Goal: Task Accomplishment & Management: Manage account settings

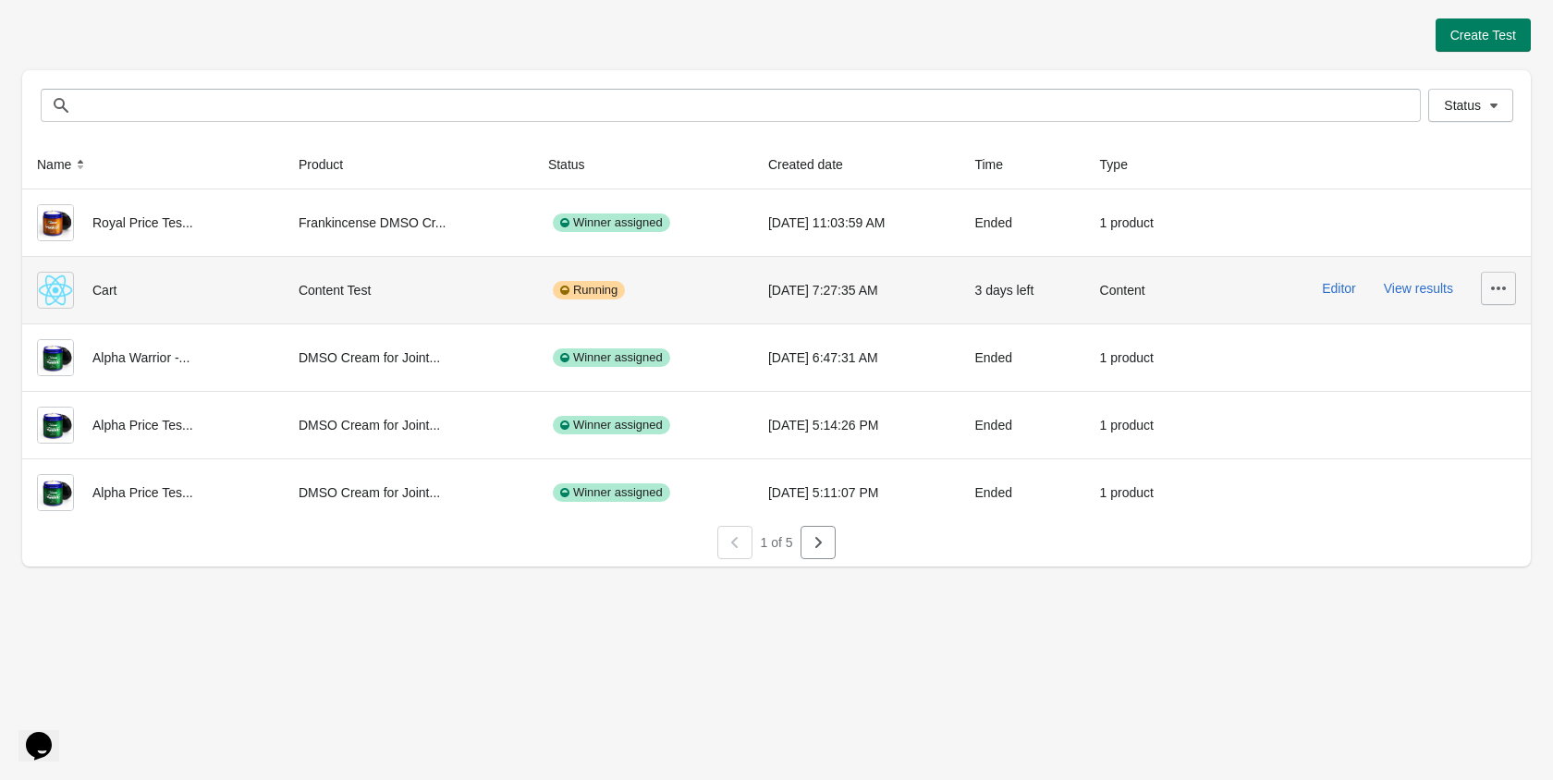
click at [1489, 295] on icon "button" at bounding box center [1498, 288] width 18 height 18
click at [1493, 335] on span "Delete" at bounding box center [1482, 336] width 37 height 18
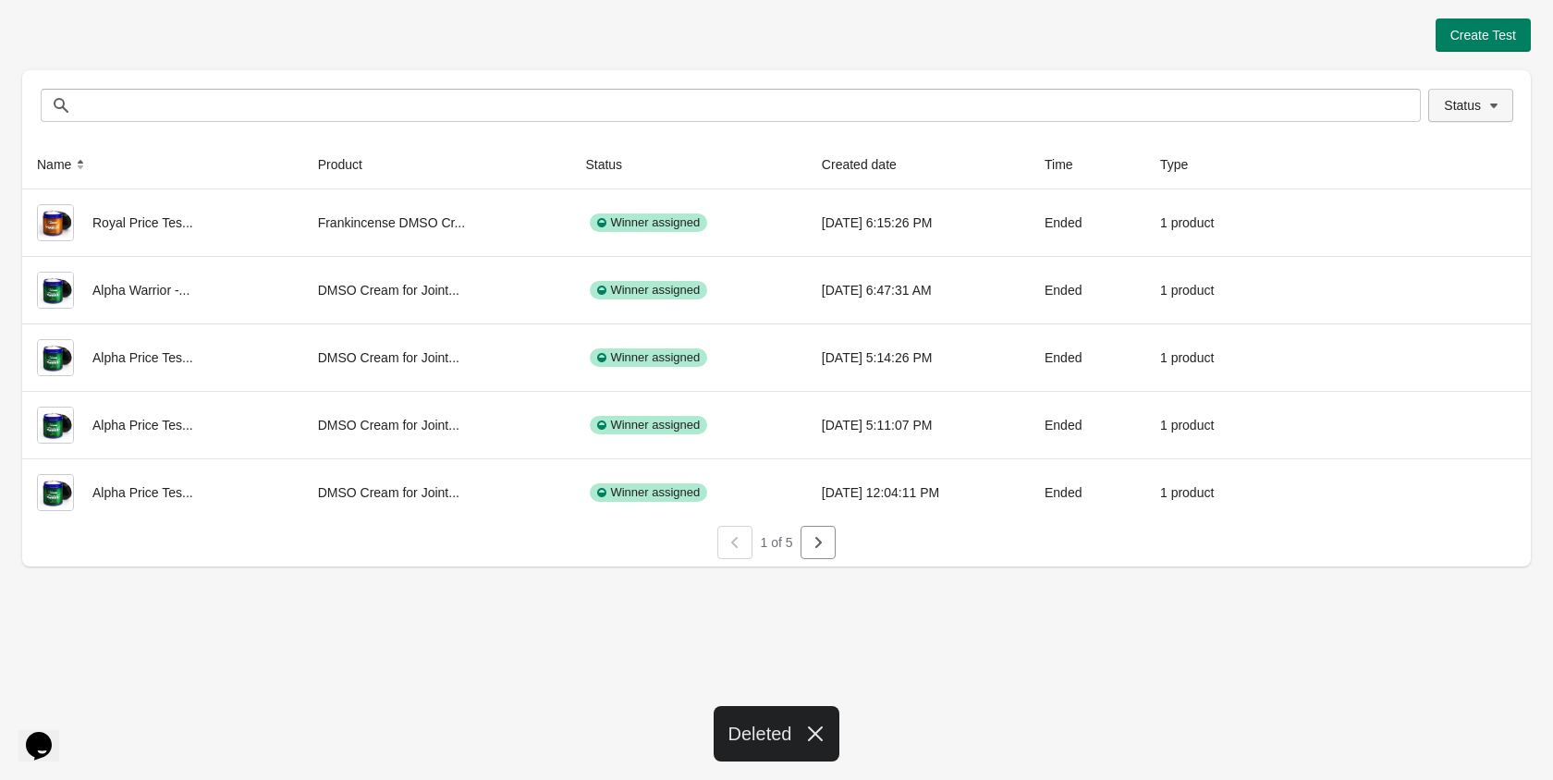
click at [1465, 105] on span "Status" at bounding box center [1462, 105] width 37 height 15
click at [1450, 144] on label "Running" at bounding box center [1447, 154] width 74 height 26
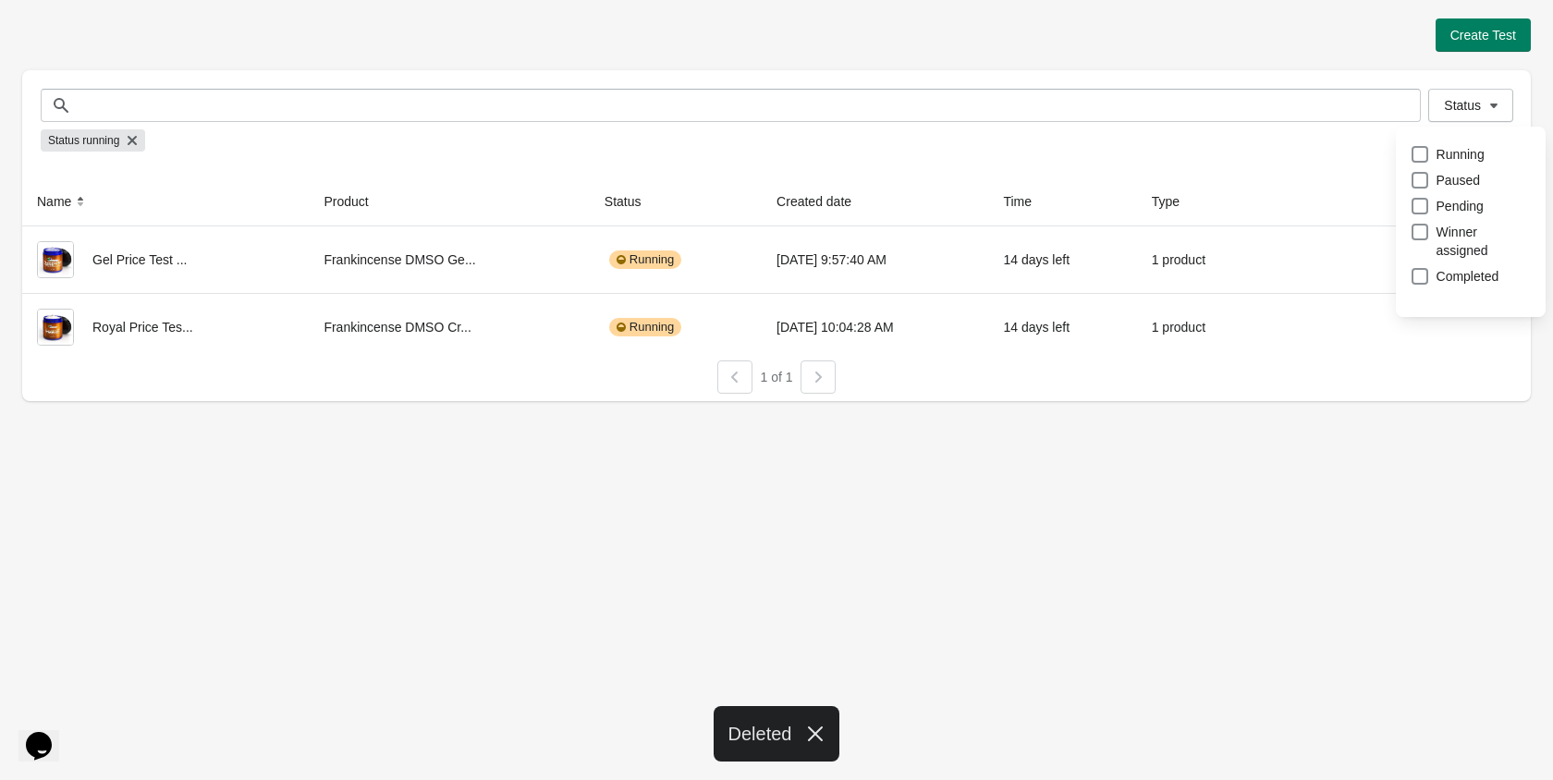
click at [59, 730] on button "Opens Chat This icon Opens the chat window." at bounding box center [38, 745] width 41 height 31
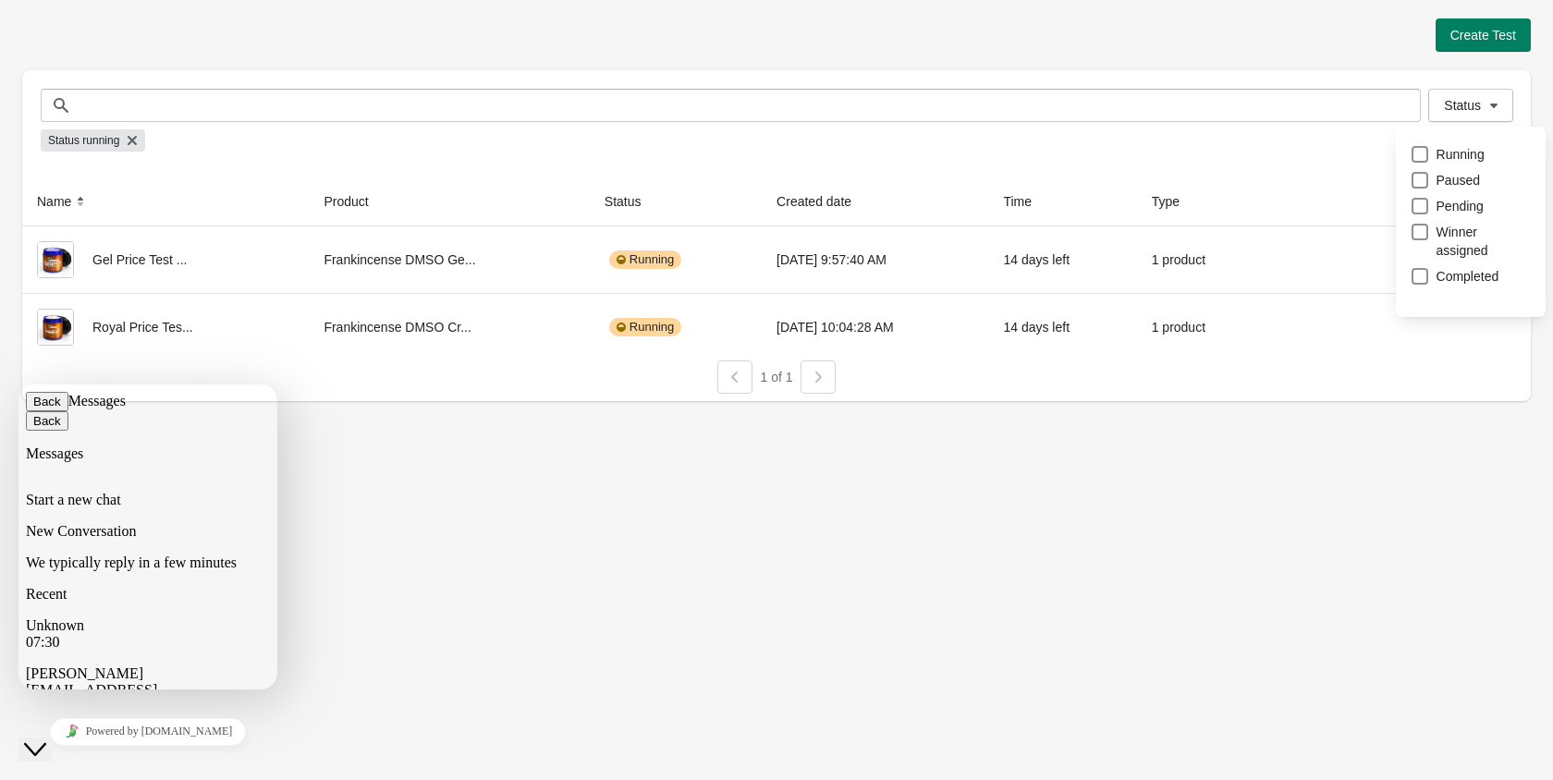
scroll to position [185, 0]
click at [401, 555] on div "Create Test Status Status Status running Name Product Status Created date Time …" at bounding box center [776, 390] width 1553 height 780
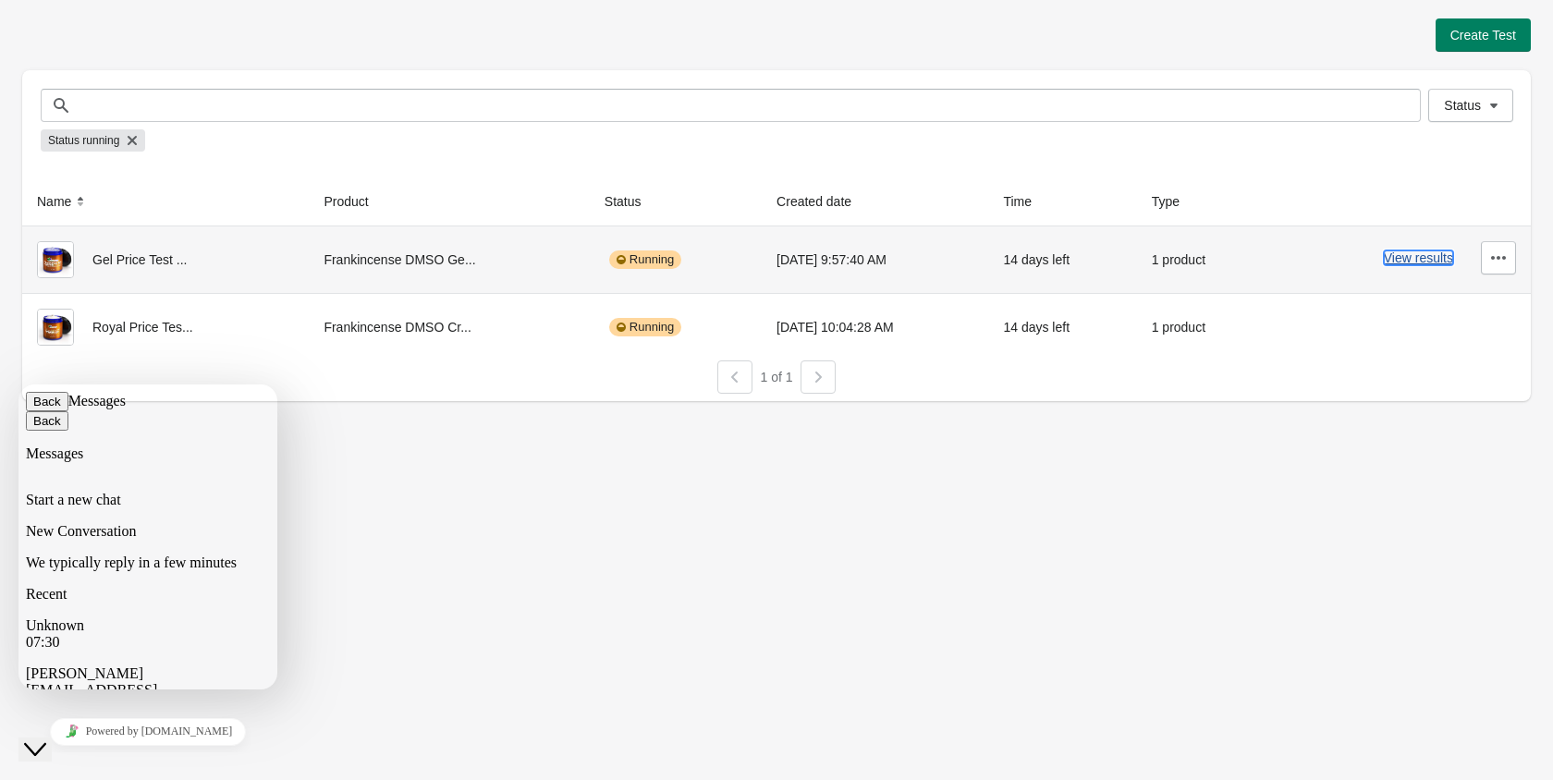
click at [1441, 263] on button "View results" at bounding box center [1418, 257] width 69 height 15
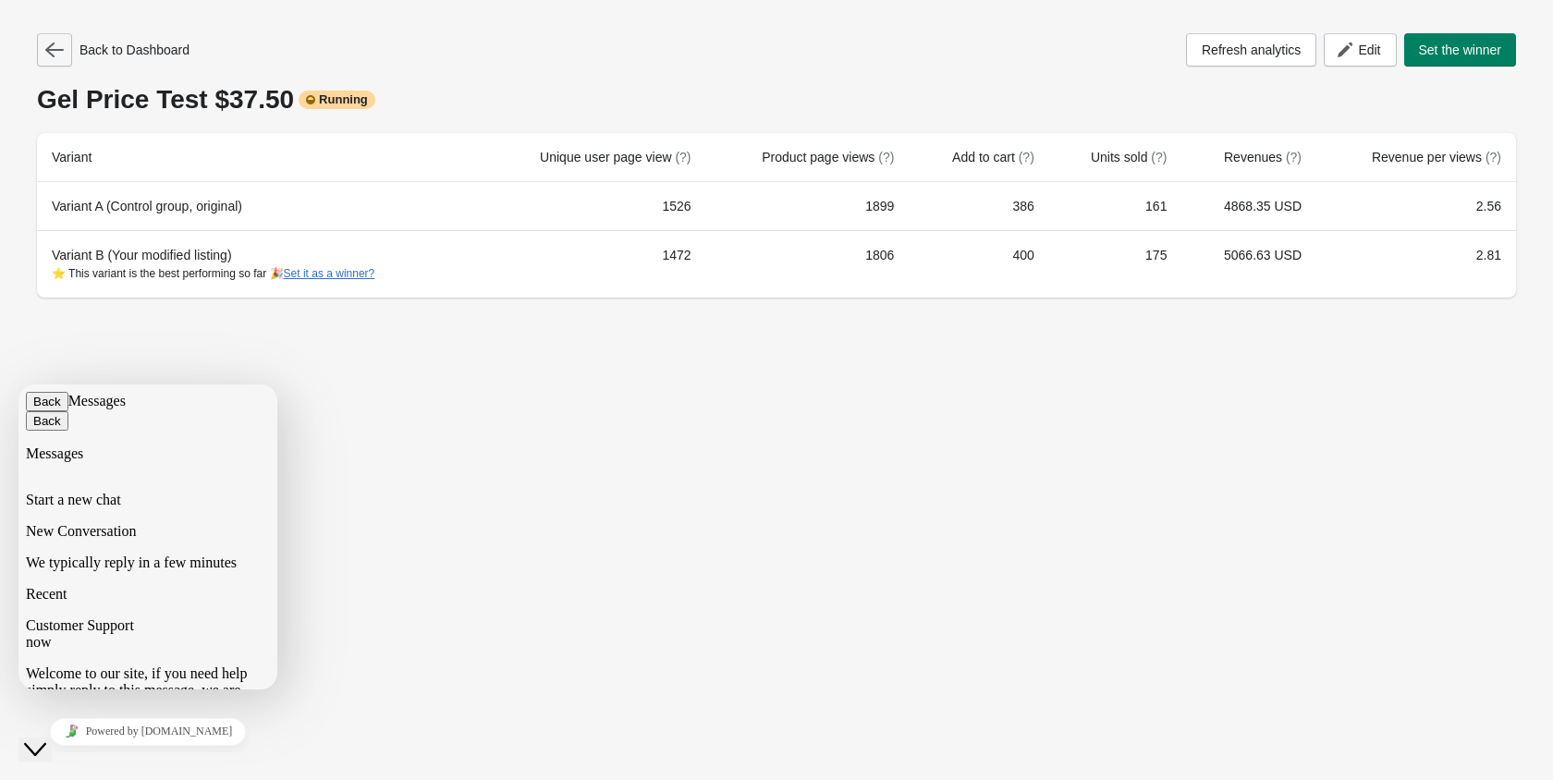
click at [51, 42] on icon "button" at bounding box center [54, 50] width 18 height 18
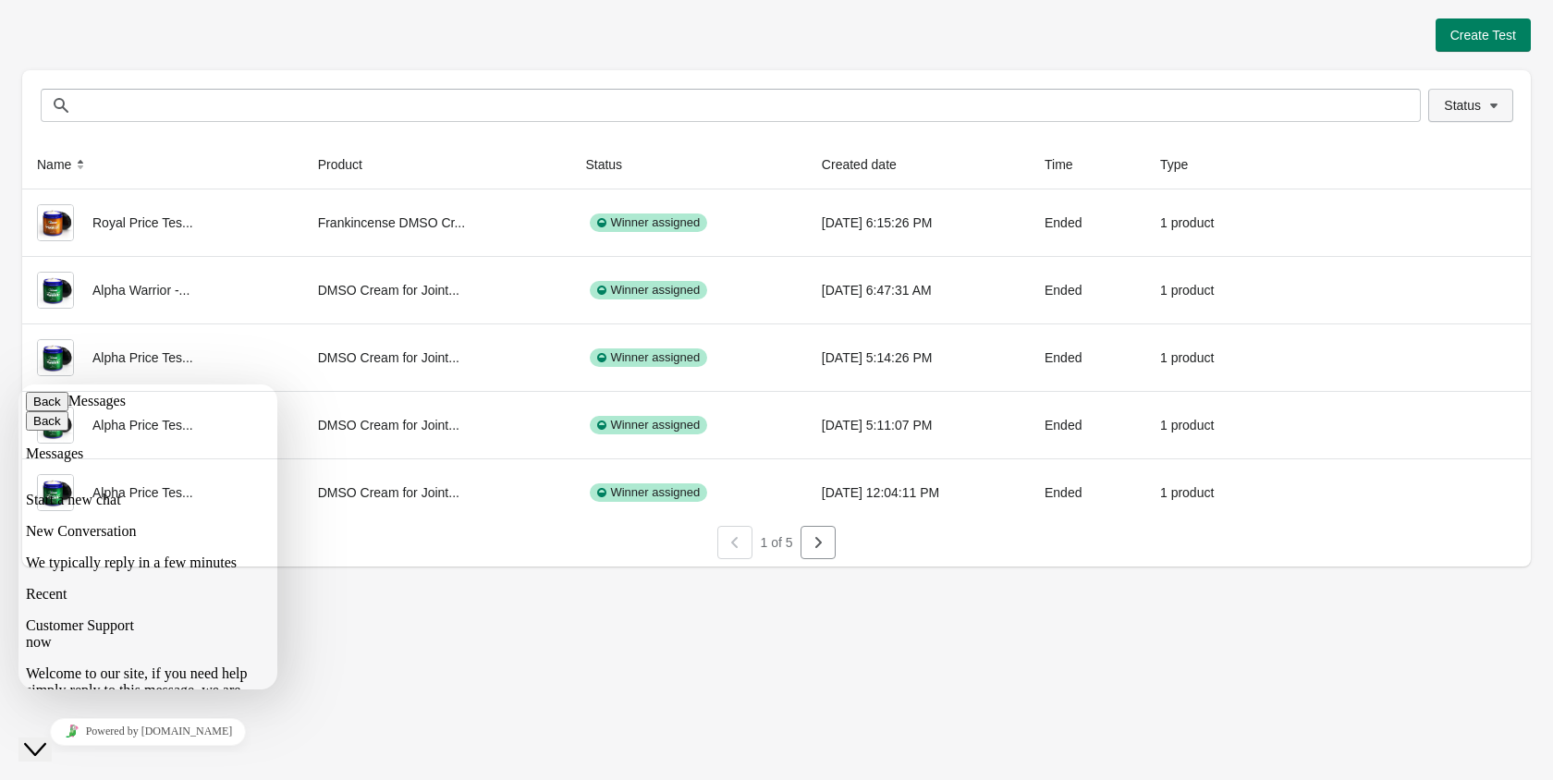
click at [1464, 116] on button "Status" at bounding box center [1470, 105] width 85 height 33
click at [1452, 144] on label "Running" at bounding box center [1447, 154] width 74 height 26
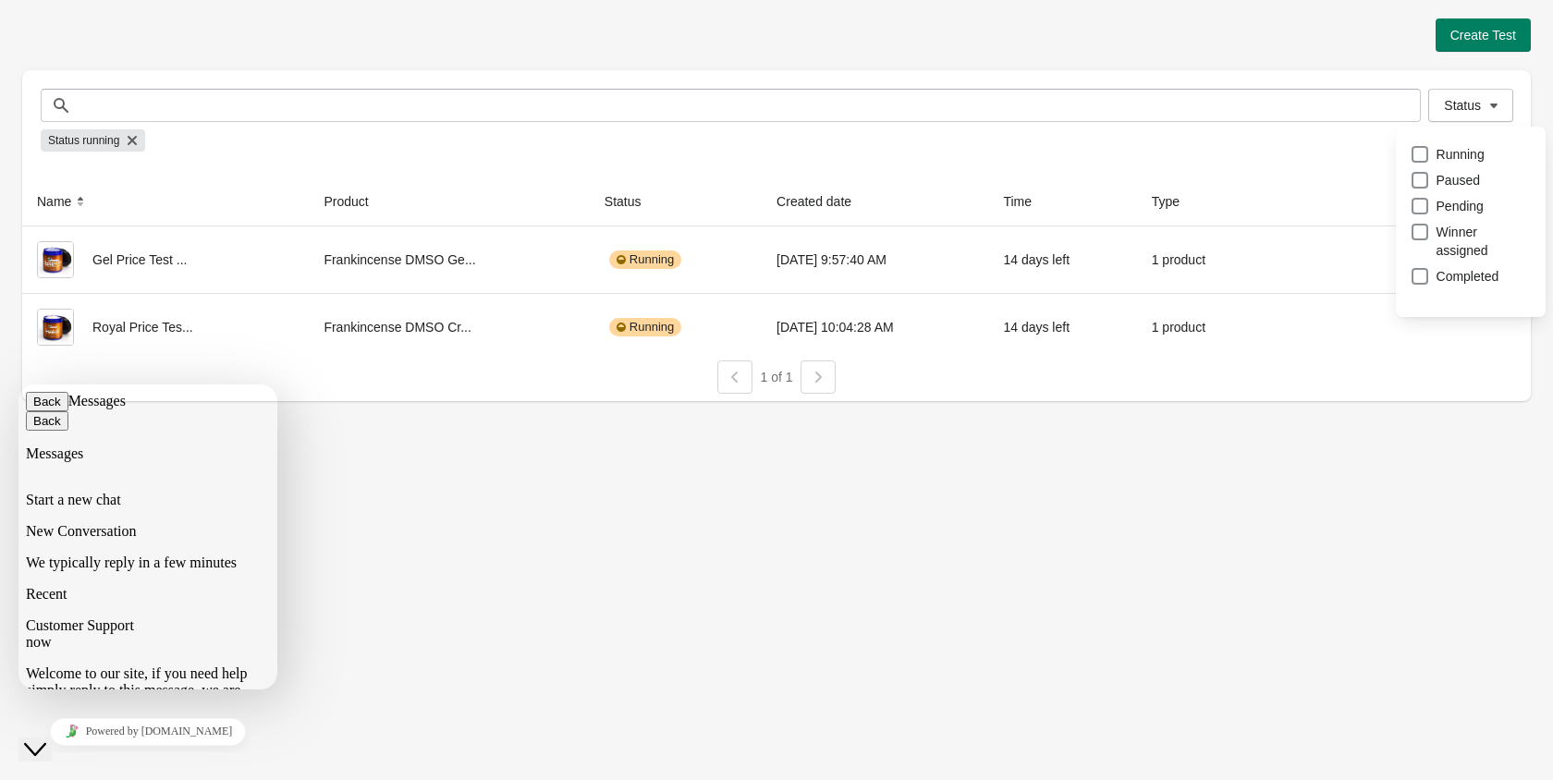
click at [1304, 401] on div "Create Test Status Status Status running Name Product Status Created date Time …" at bounding box center [776, 204] width 1508 height 408
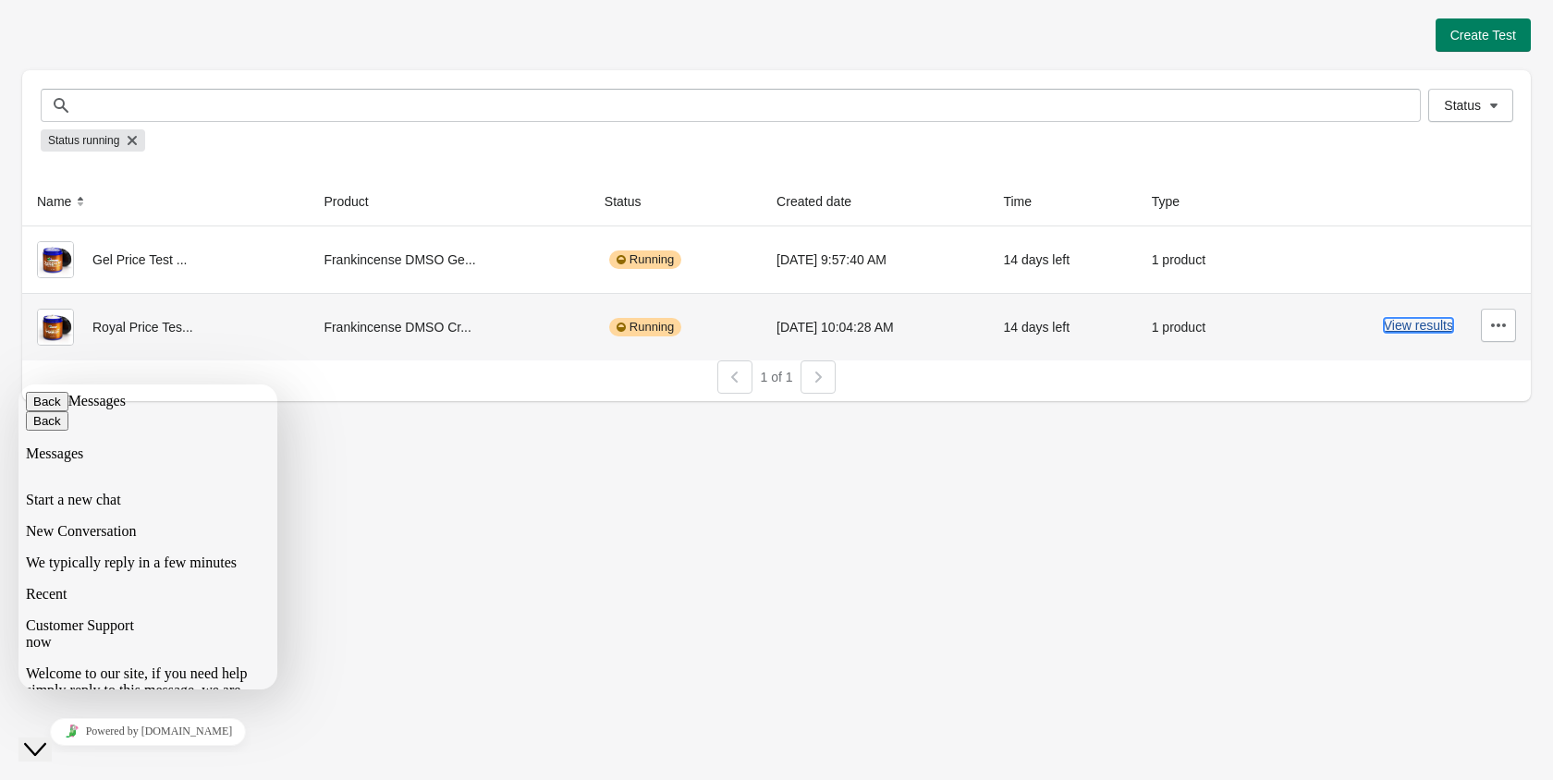
click at [1409, 326] on button "View results" at bounding box center [1418, 325] width 69 height 15
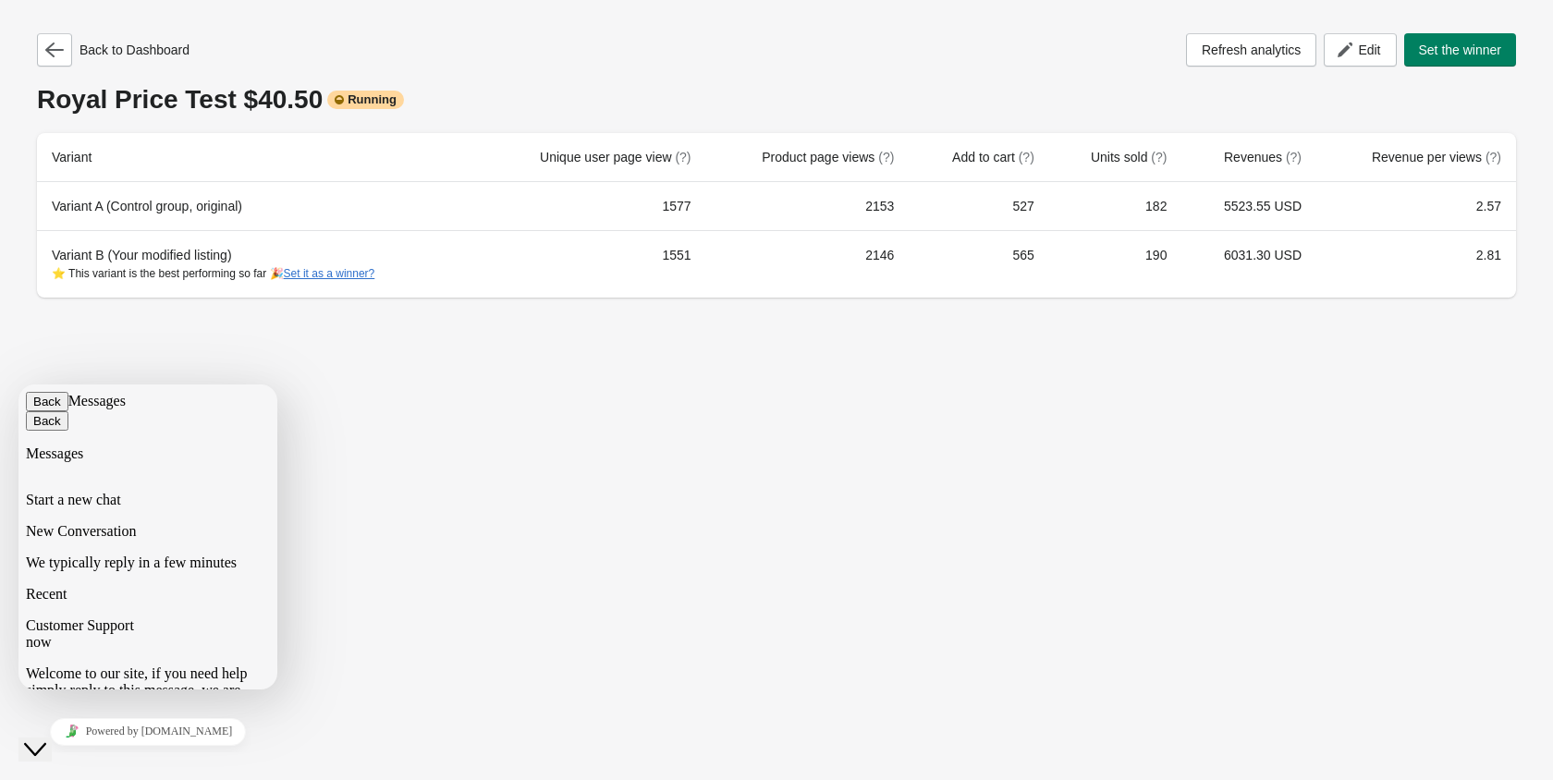
click at [994, 372] on div "Back to Dashboard Refresh analytics Edit Set the winner Royal Price Test $40.50…" at bounding box center [776, 390] width 1553 height 780
click at [38, 738] on icon "Close Chat This icon closes the chat window." at bounding box center [35, 749] width 22 height 22
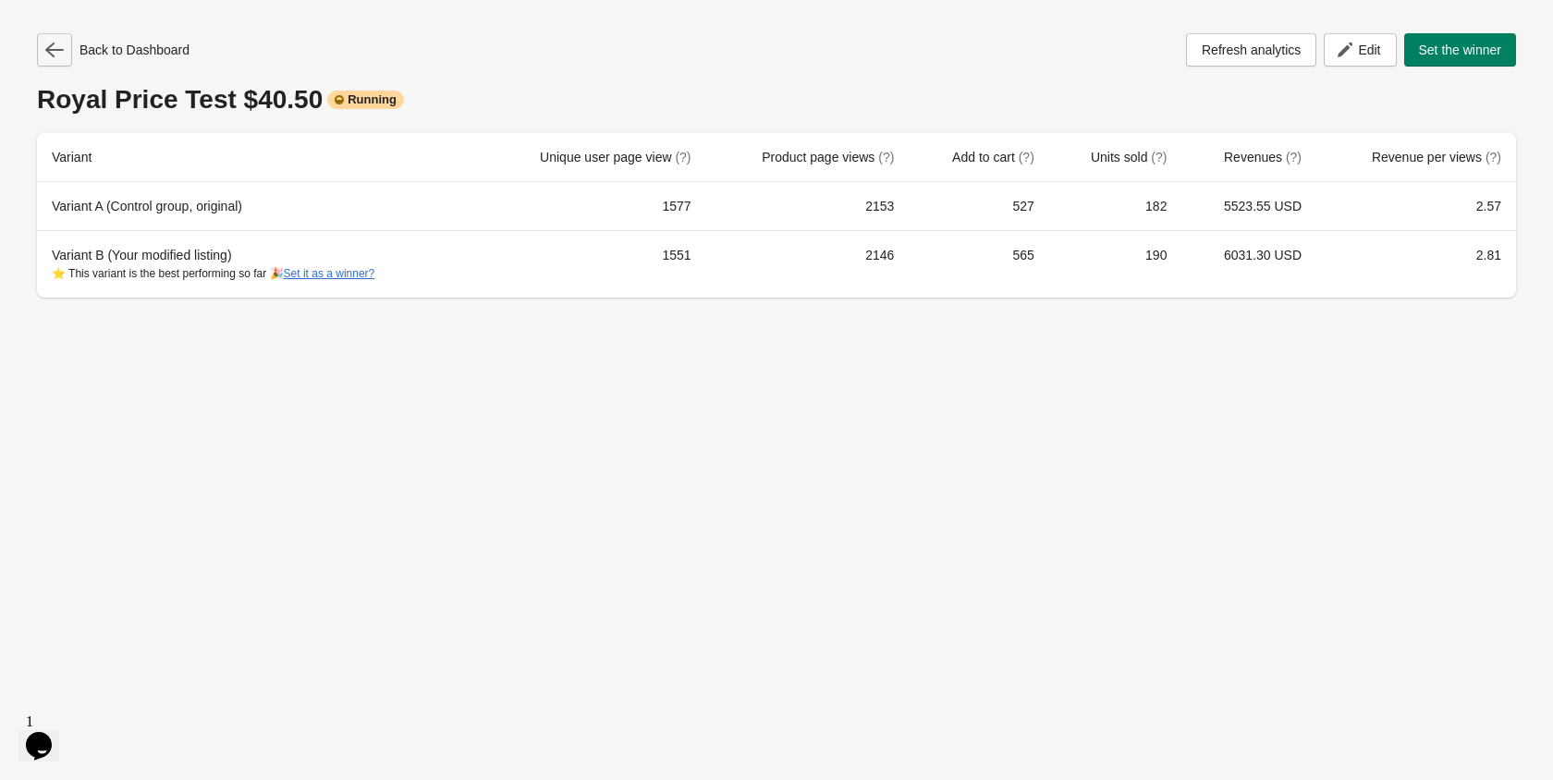
click at [44, 55] on button "button" at bounding box center [54, 49] width 35 height 33
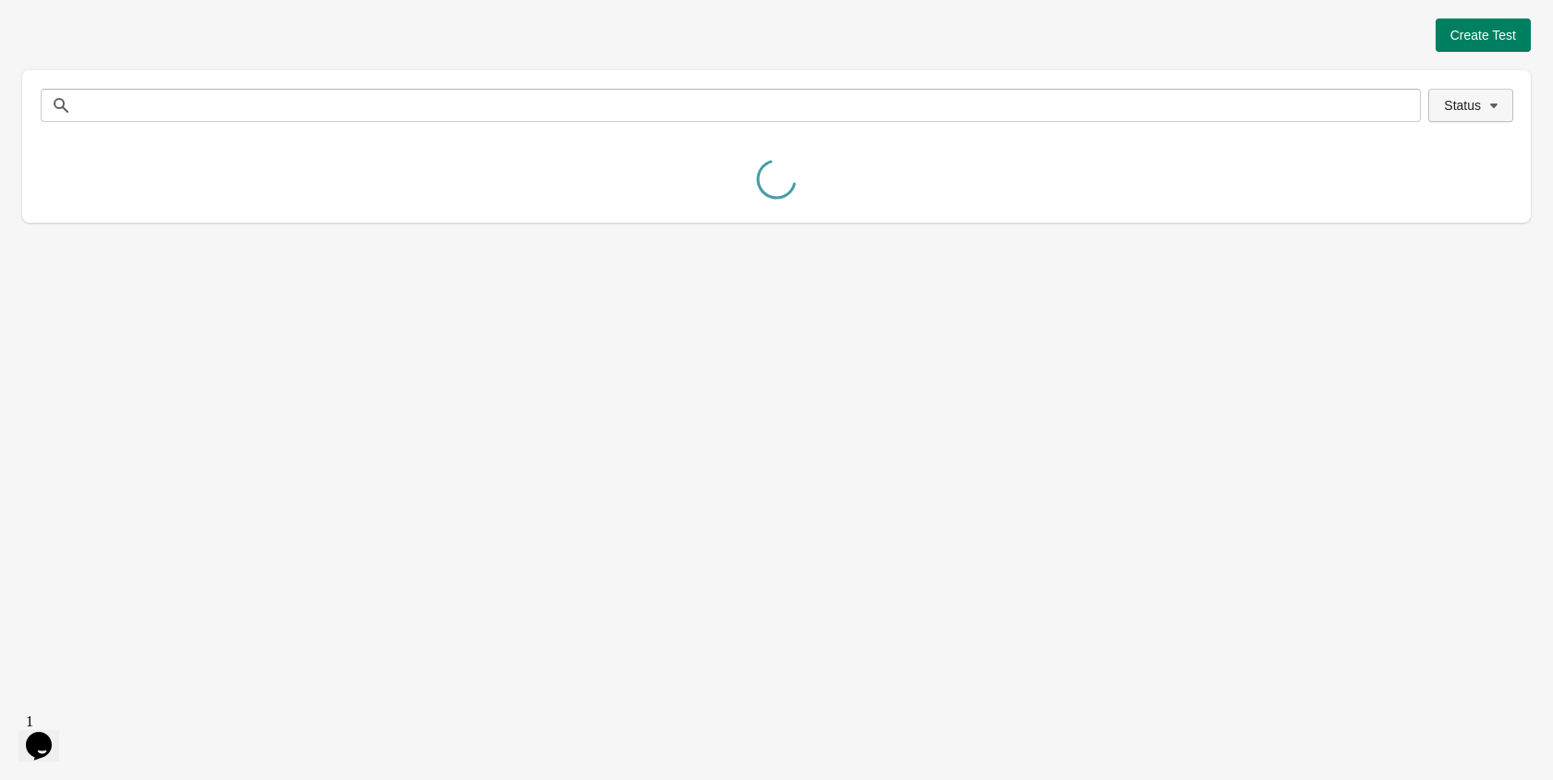
click at [1457, 112] on span "Status" at bounding box center [1462, 105] width 37 height 15
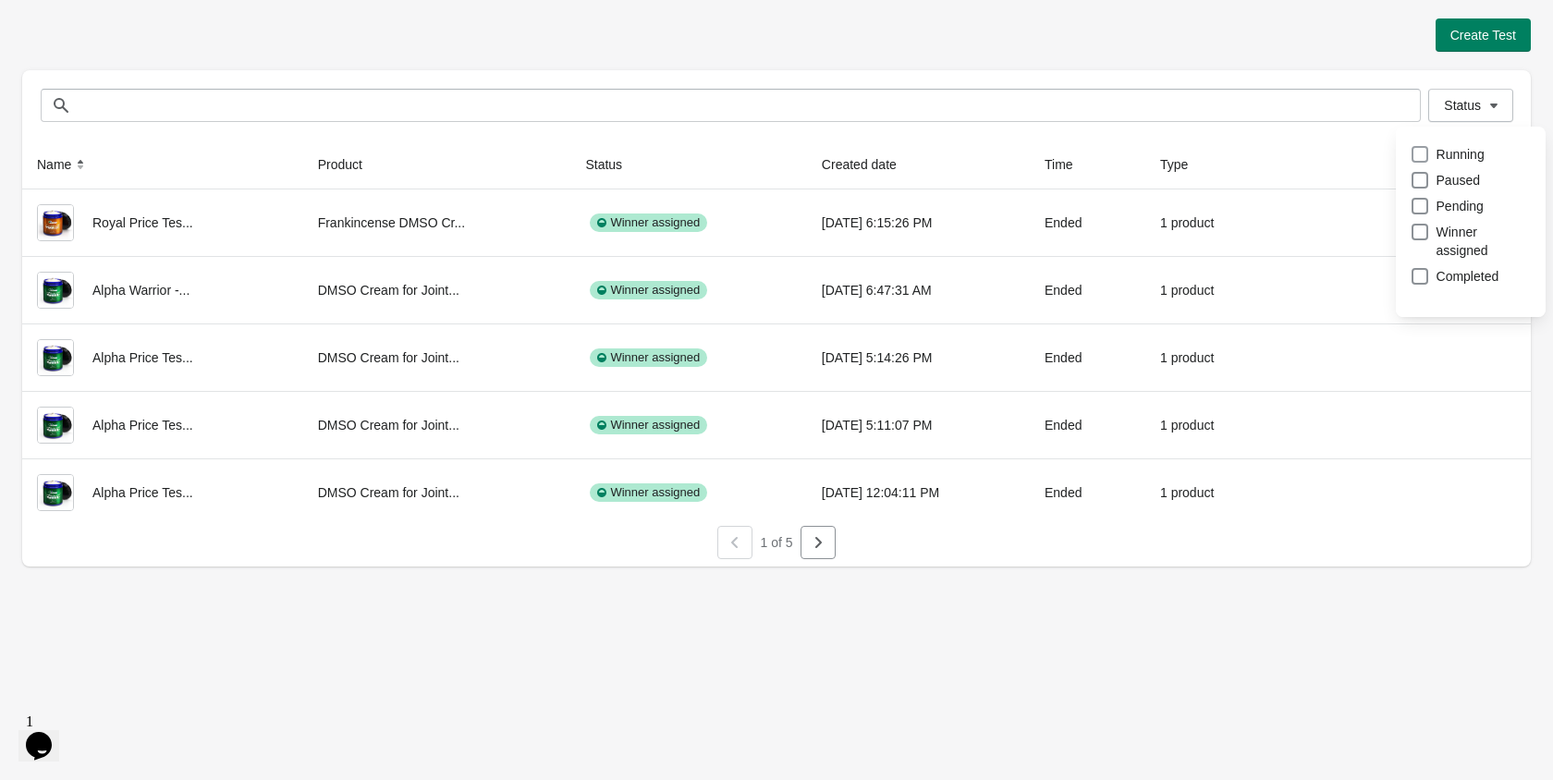
click at [1427, 154] on span at bounding box center [1419, 154] width 17 height 17
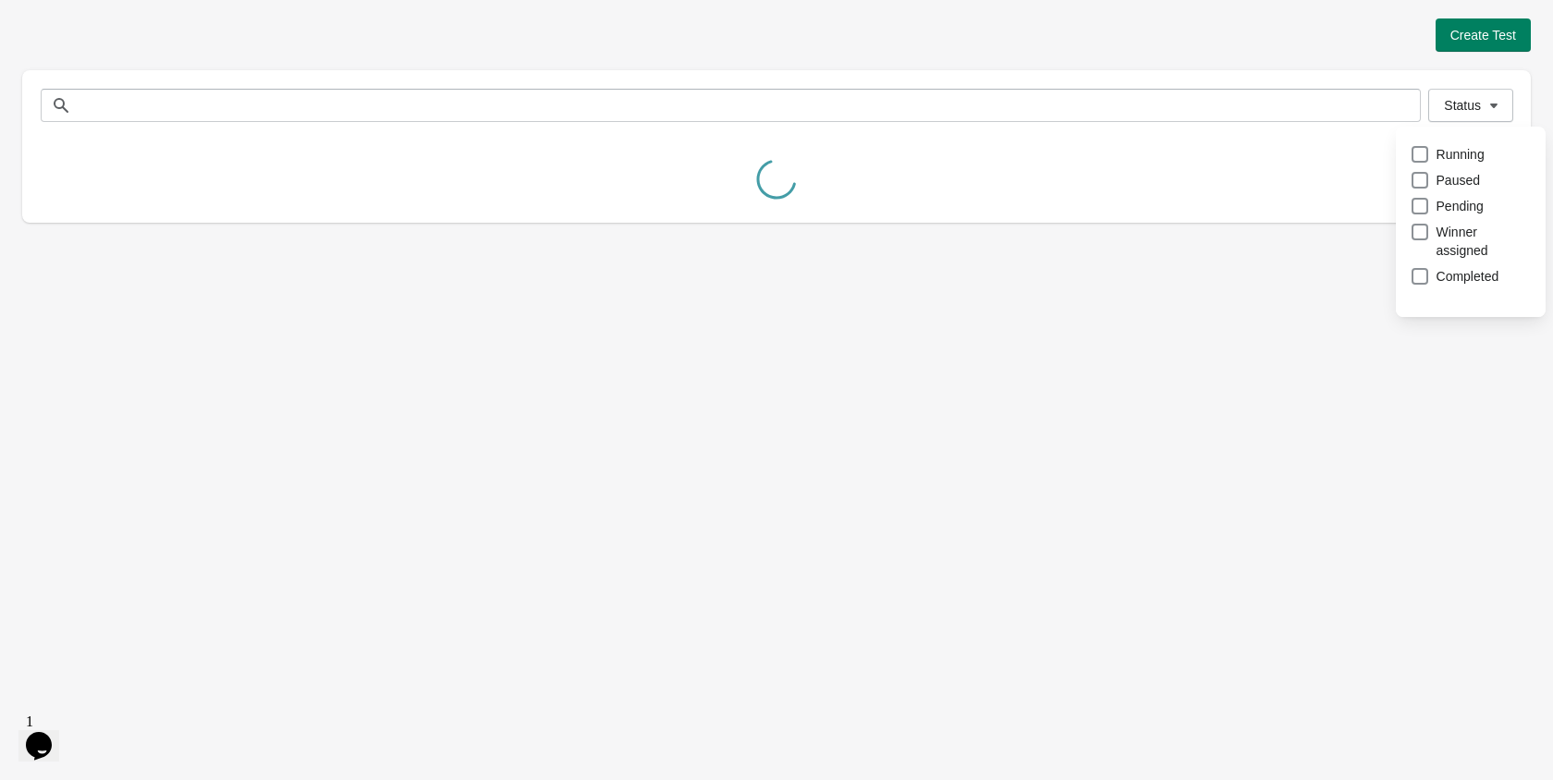
click at [1196, 340] on div "Create Test Status Status Name Product Status Created date Time Type Royal Pric…" at bounding box center [776, 390] width 1553 height 780
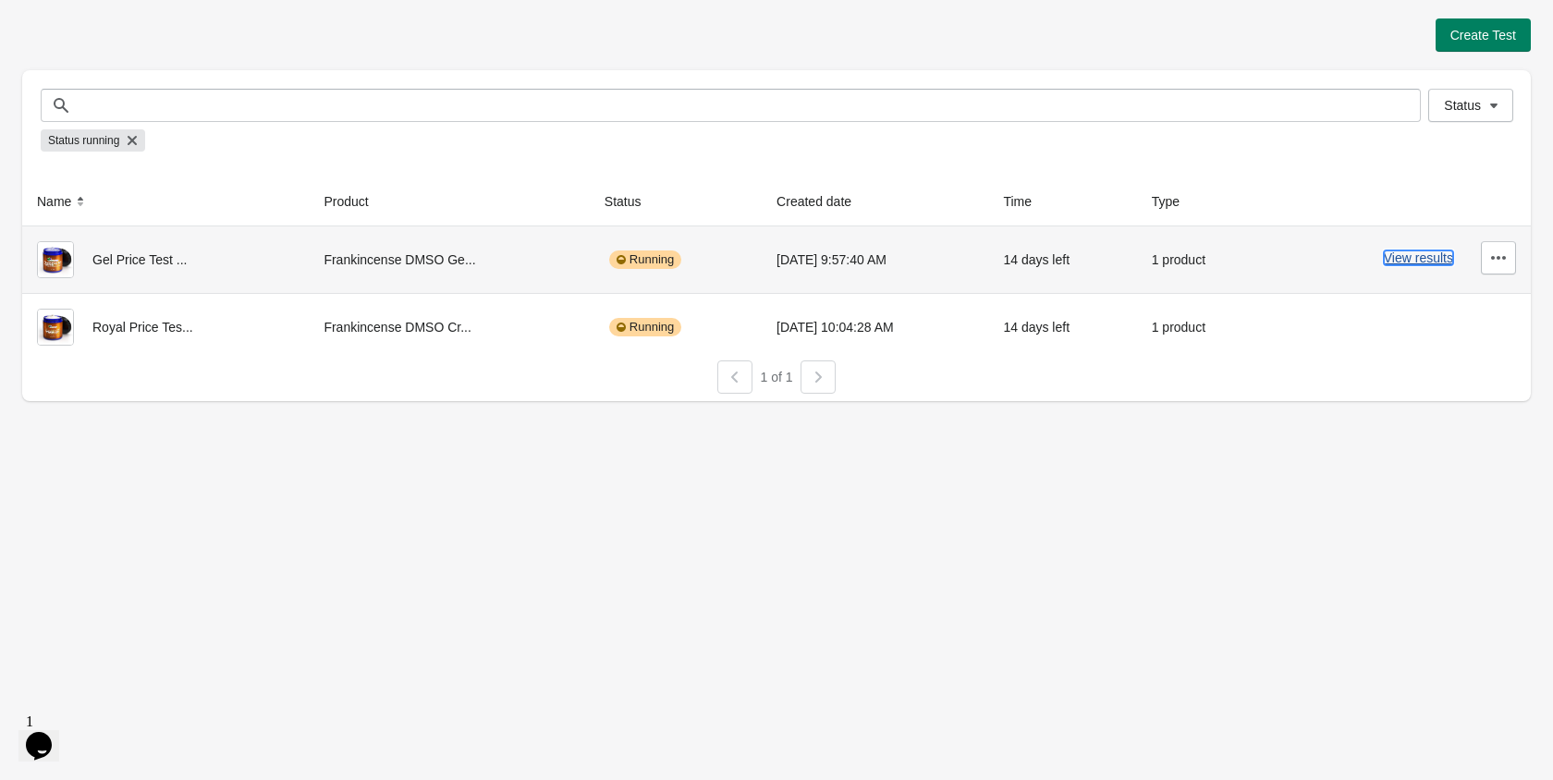
click at [1416, 252] on button "View results" at bounding box center [1418, 257] width 69 height 15
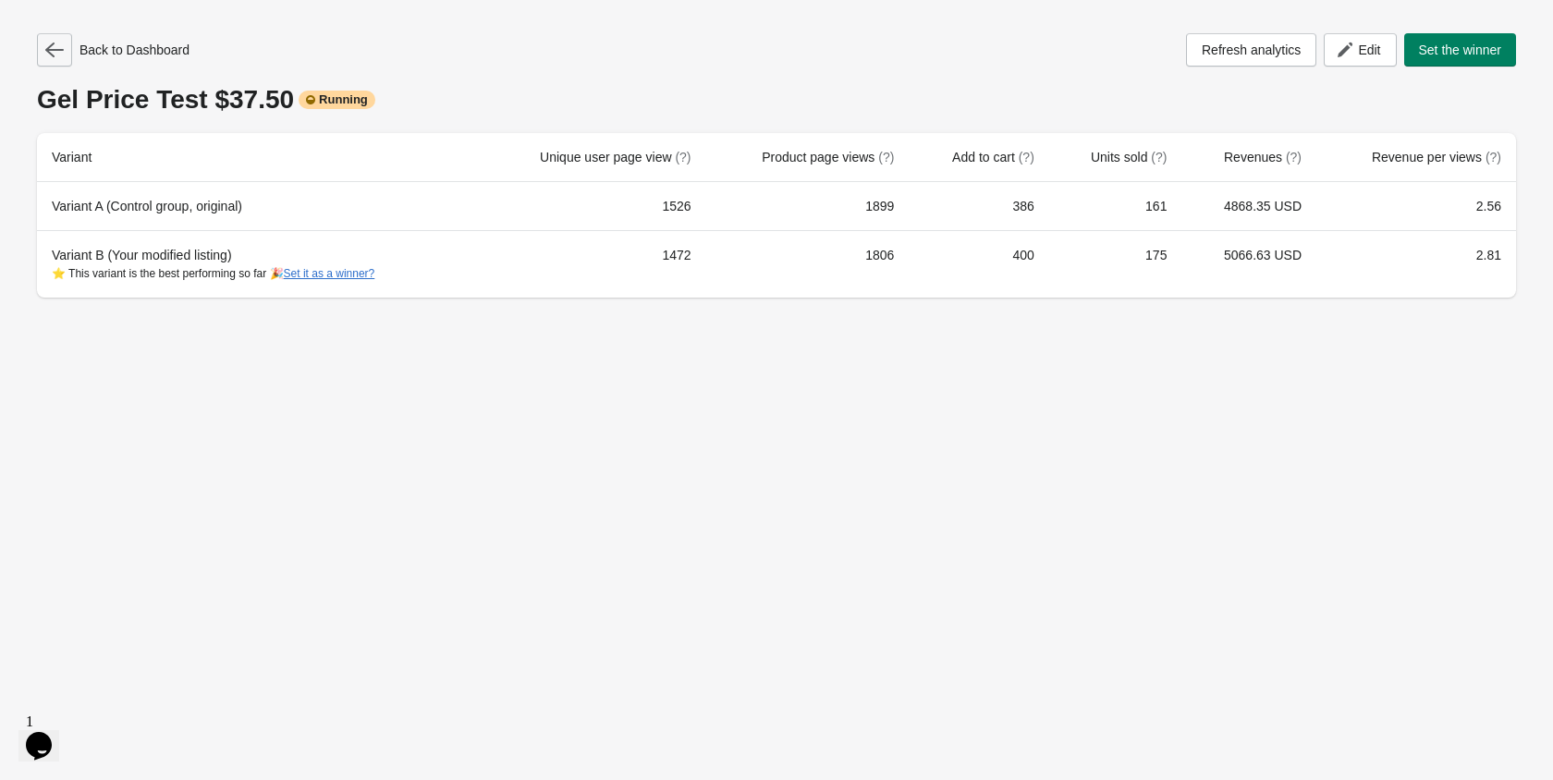
click at [63, 44] on icon "button" at bounding box center [54, 50] width 18 height 18
